Goal: Information Seeking & Learning: Learn about a topic

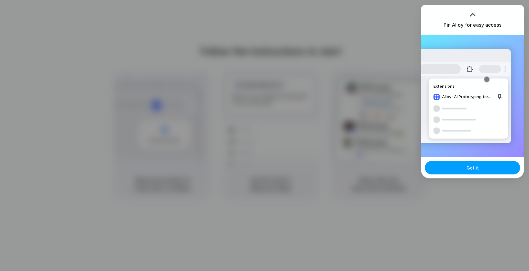
click at [478, 169] on button "Got it" at bounding box center [472, 167] width 95 height 13
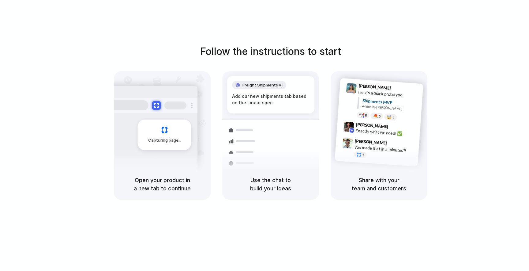
click at [310, 54] on h1 "Follow the instructions to start" at bounding box center [270, 51] width 141 height 15
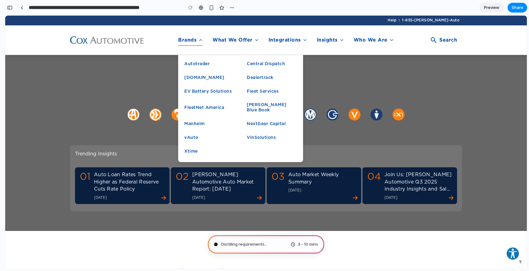
scroll to position [112, 0]
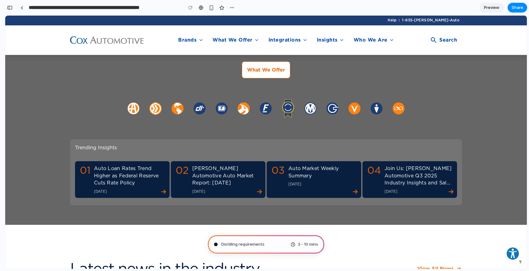
click at [253, 245] on span "Distilling requirements" at bounding box center [242, 244] width 43 height 6
click at [253, 245] on span "Distilling requirements ." at bounding box center [243, 244] width 44 height 6
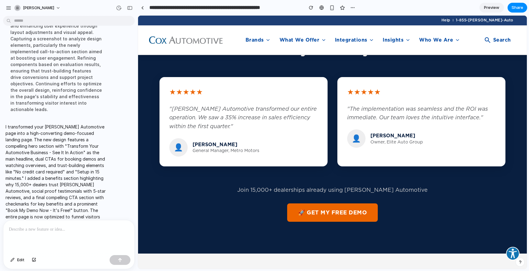
scroll to position [588, 0]
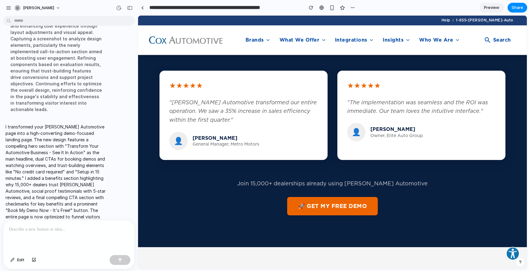
click at [313, 197] on button "🚀 Get My Free Demo" at bounding box center [332, 206] width 91 height 18
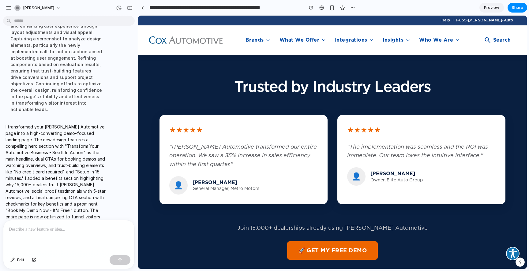
scroll to position [533, 0]
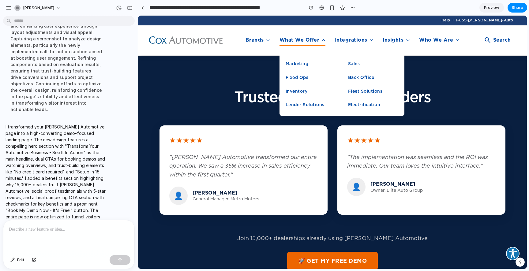
click at [307, 39] on link "What We Offer" at bounding box center [299, 40] width 40 height 6
click at [293, 61] on link "Marketing" at bounding box center [297, 63] width 23 height 5
click at [293, 66] on link "Marketing" at bounding box center [297, 63] width 23 height 5
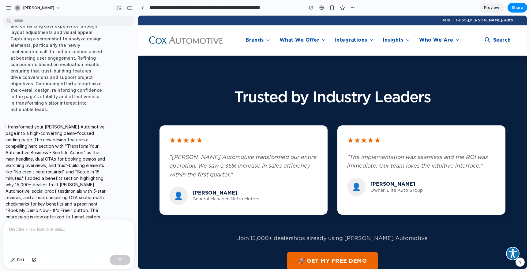
click at [246, 187] on div "👤 [PERSON_NAME] General Manager, Metro Motors" at bounding box center [243, 196] width 148 height 18
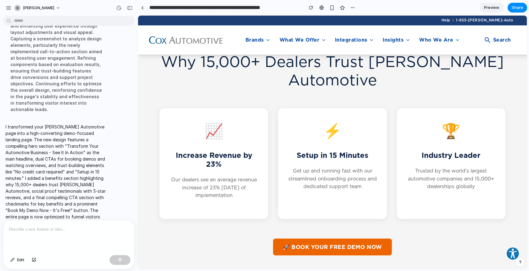
scroll to position [0, 0]
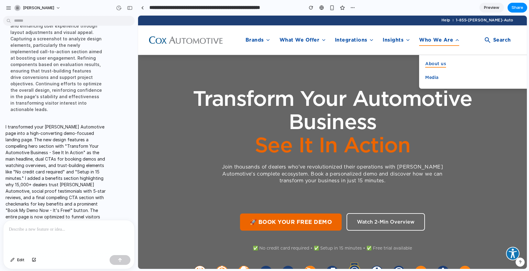
click at [432, 66] on link "About us" at bounding box center [435, 63] width 21 height 5
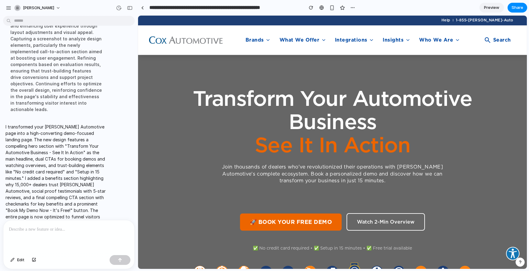
click at [361, 199] on div "Transform Your Automotive Business See It In Action Join thousands of dealers w…" at bounding box center [332, 195] width 346 height 216
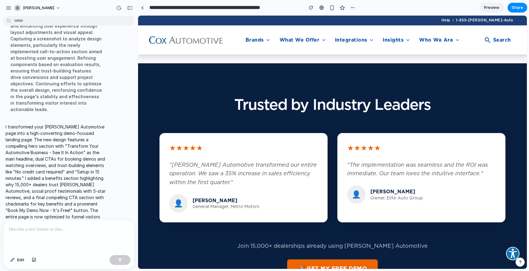
scroll to position [528, 0]
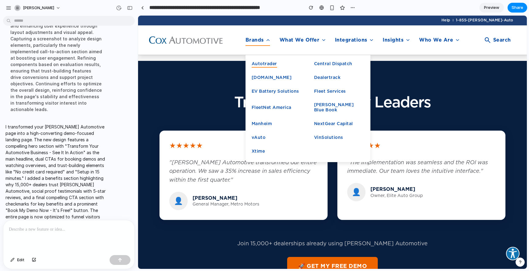
click at [270, 64] on link "Autotrader" at bounding box center [264, 63] width 25 height 5
